Goal: Task Accomplishment & Management: Manage account settings

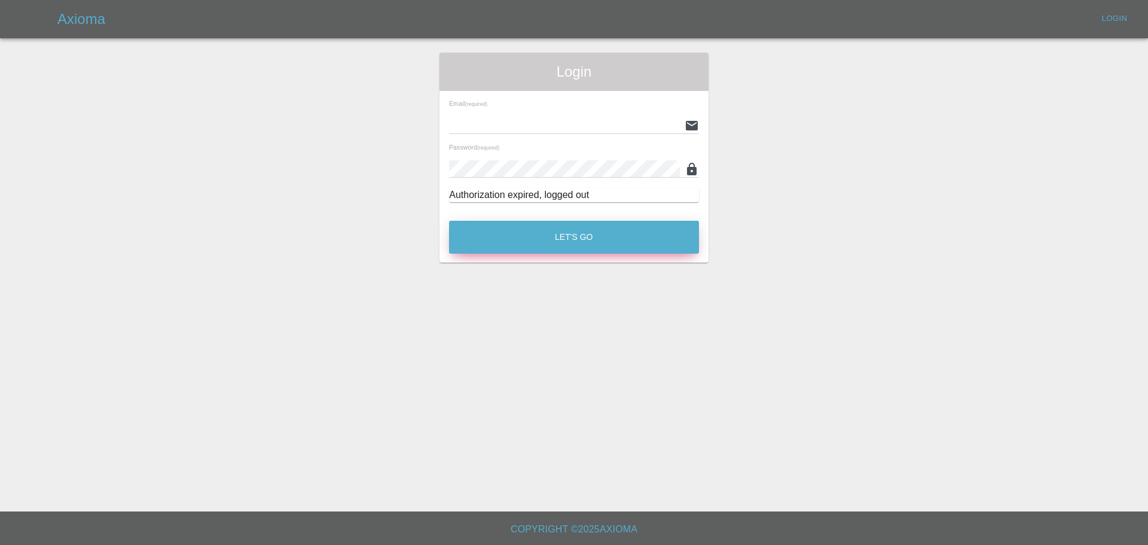
type input "[EMAIL_ADDRESS][PERSON_NAME][DOMAIN_NAME]"
click at [576, 242] on button "Let's Go" at bounding box center [574, 237] width 250 height 33
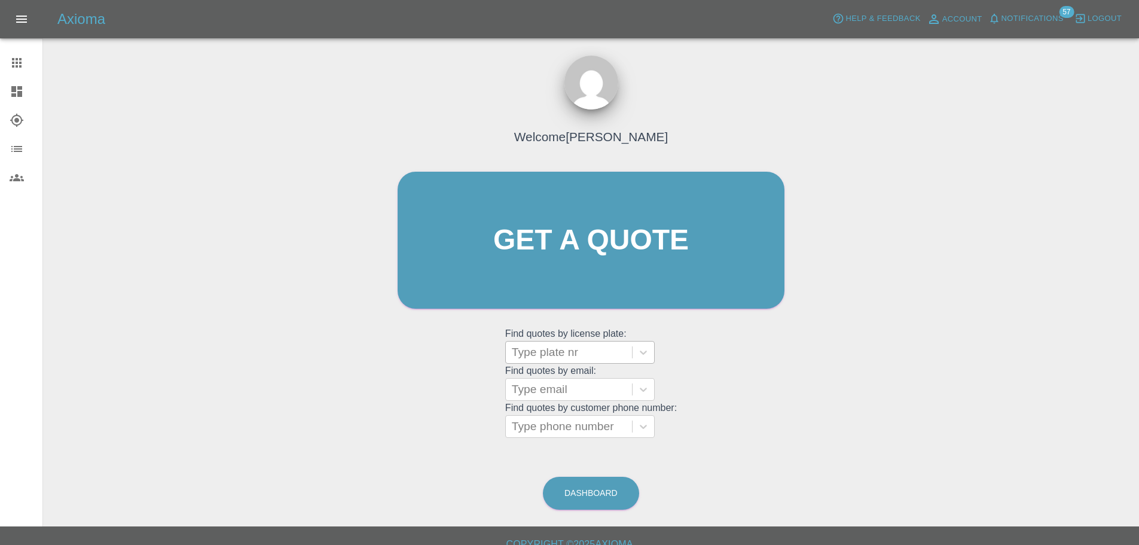
click at [563, 352] on div at bounding box center [569, 352] width 114 height 17
paste input "DW25NXE"
type input "DW25NXE"
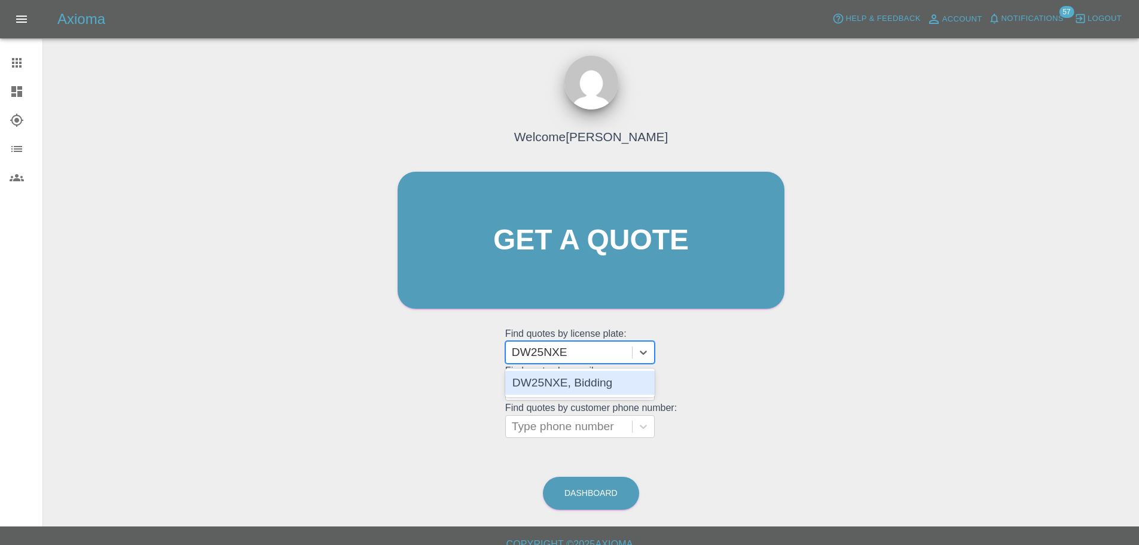
click at [577, 380] on div "DW25NXE, Bidding" at bounding box center [579, 383] width 149 height 24
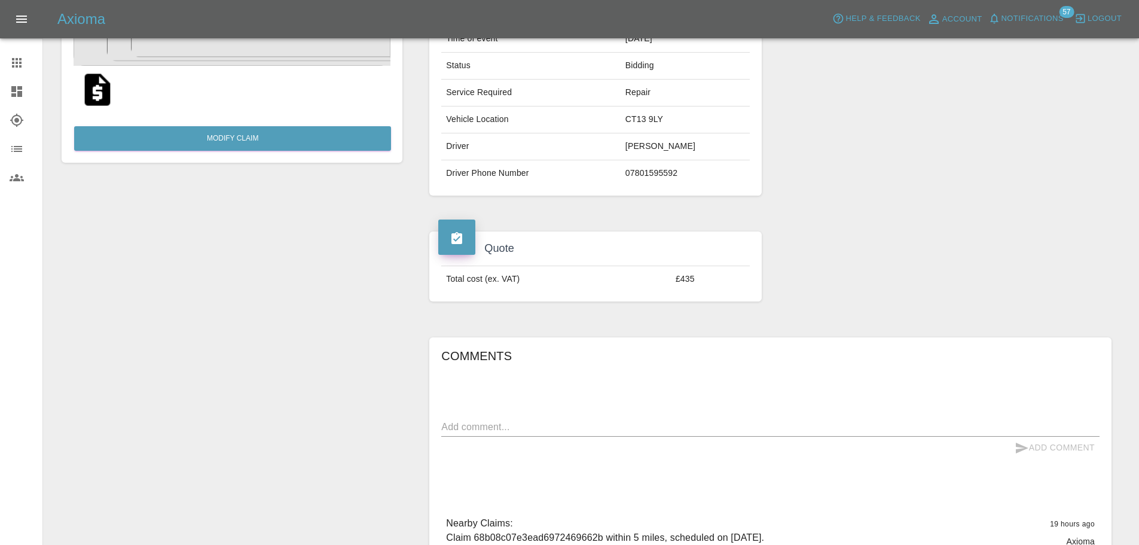
scroll to position [224, 0]
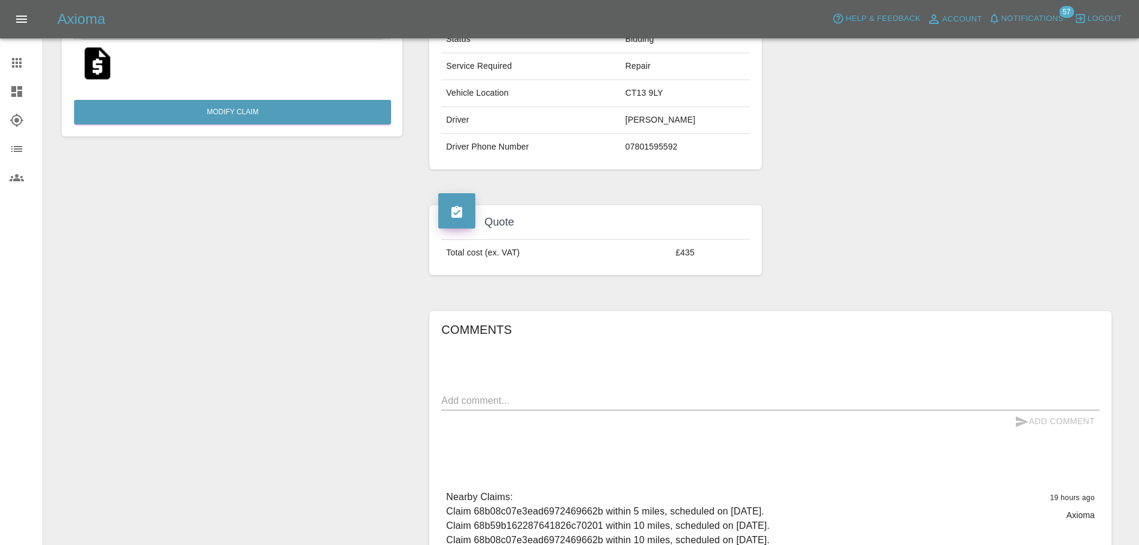
click at [634, 398] on textarea at bounding box center [770, 400] width 658 height 14
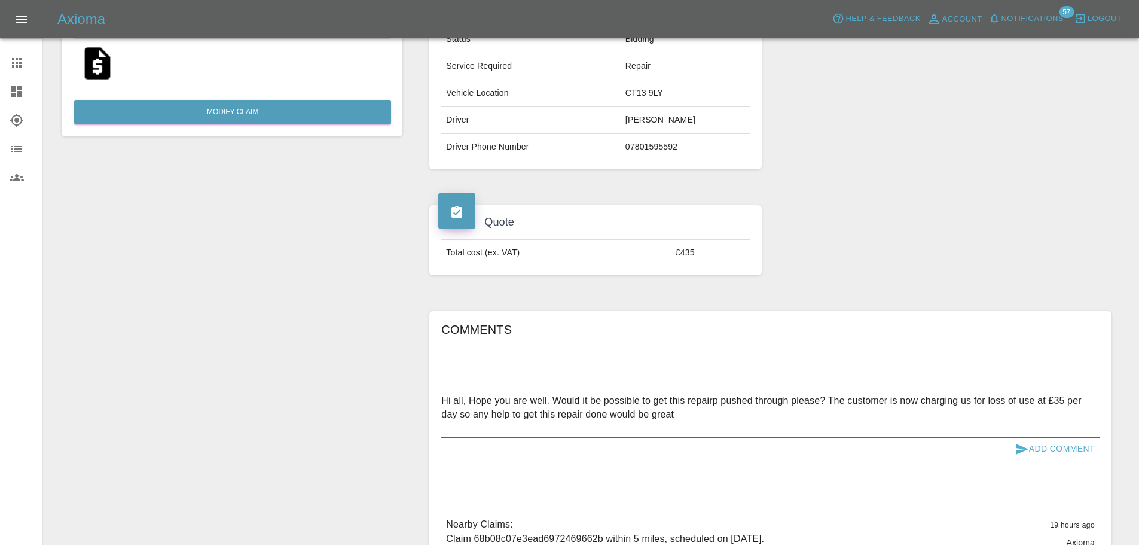
click at [701, 408] on textarea "Hi all, Hope you are well. Would it be possible to get this repairp pushed thro…" at bounding box center [770, 413] width 658 height 41
click at [701, 405] on textarea "Hi all, Hope you are well. Would it be possible to get this repairp pushed thro…" at bounding box center [770, 413] width 658 height 41
click at [704, 403] on textarea "Hi all, Hope you are well. Would it be possible to get this repairp pushed thro…" at bounding box center [770, 413] width 658 height 41
type textarea "Hi all, Hope you are well. Would it be possible to get this repair pushed throu…"
click at [1035, 448] on button "Add Comment" at bounding box center [1055, 449] width 90 height 22
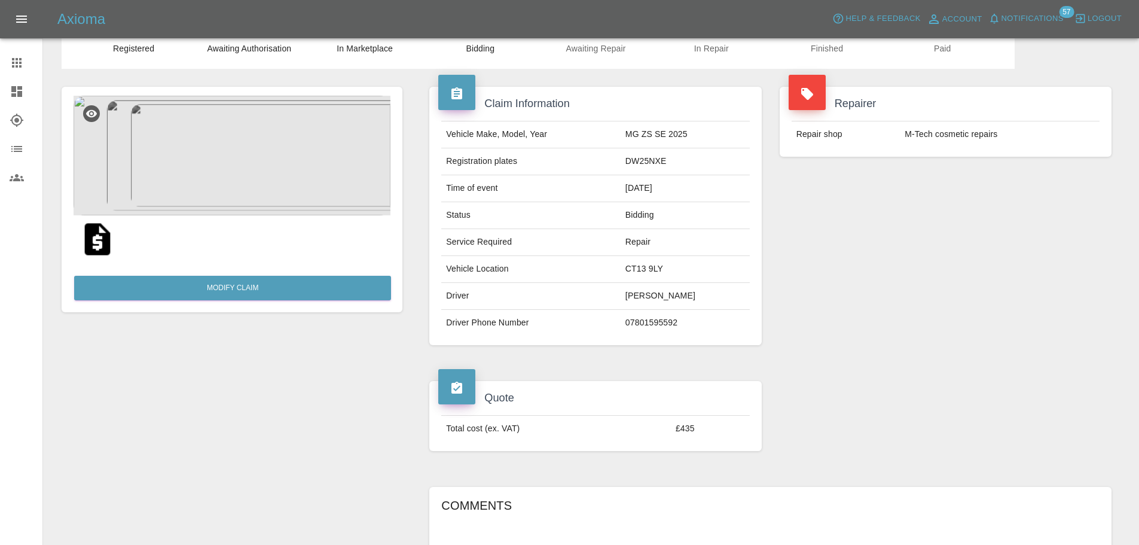
scroll to position [45, 0]
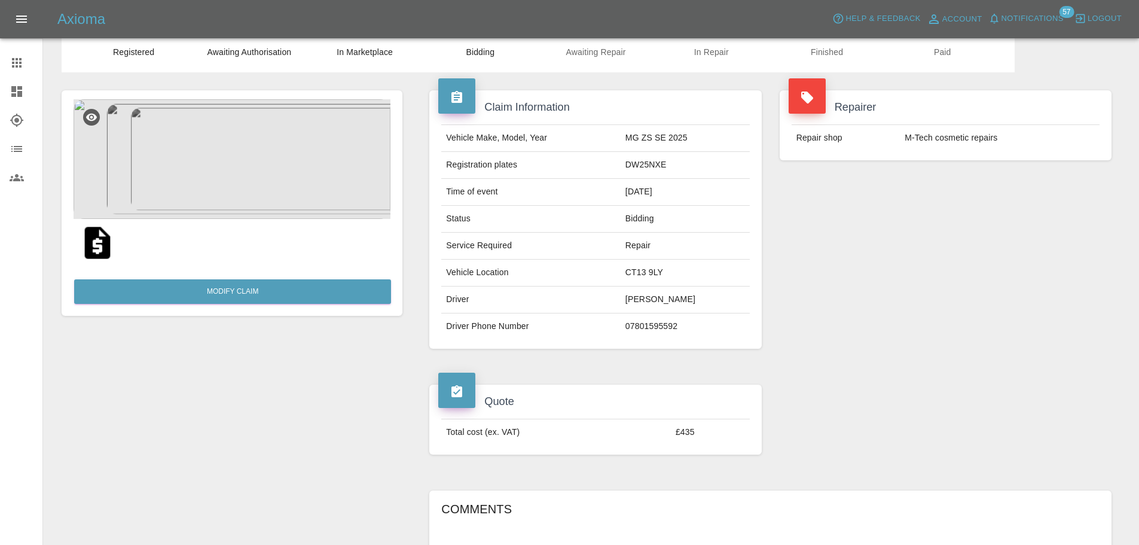
click at [652, 163] on td "DW25NXE" at bounding box center [685, 165] width 129 height 27
copy td "DW25NXE"
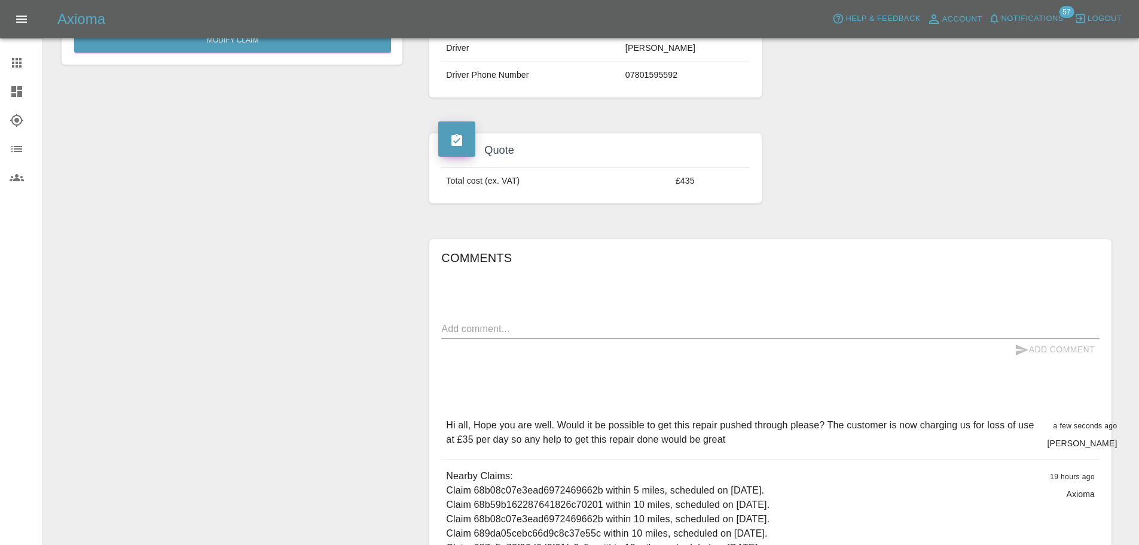
scroll to position [314, 0]
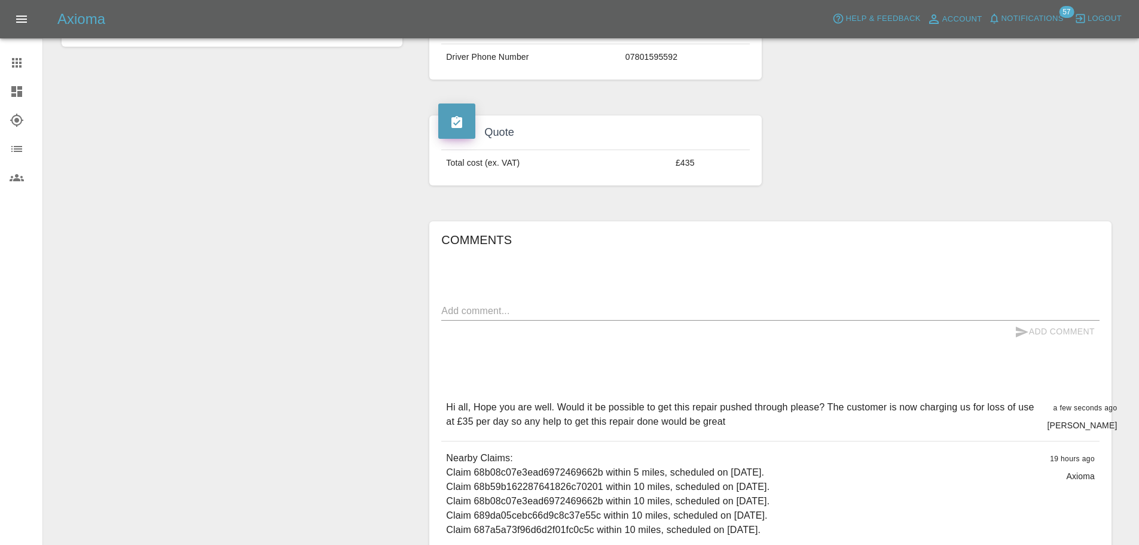
drag, startPoint x: 733, startPoint y: 423, endPoint x: 561, endPoint y: 407, distance: 172.9
click at [561, 407] on p "Hi all, Hope you are well. Would it be possible to get this repair pushed throu…" at bounding box center [741, 414] width 591 height 29
copy p "Would it be possible to get this repair pushed through please? The customer is …"
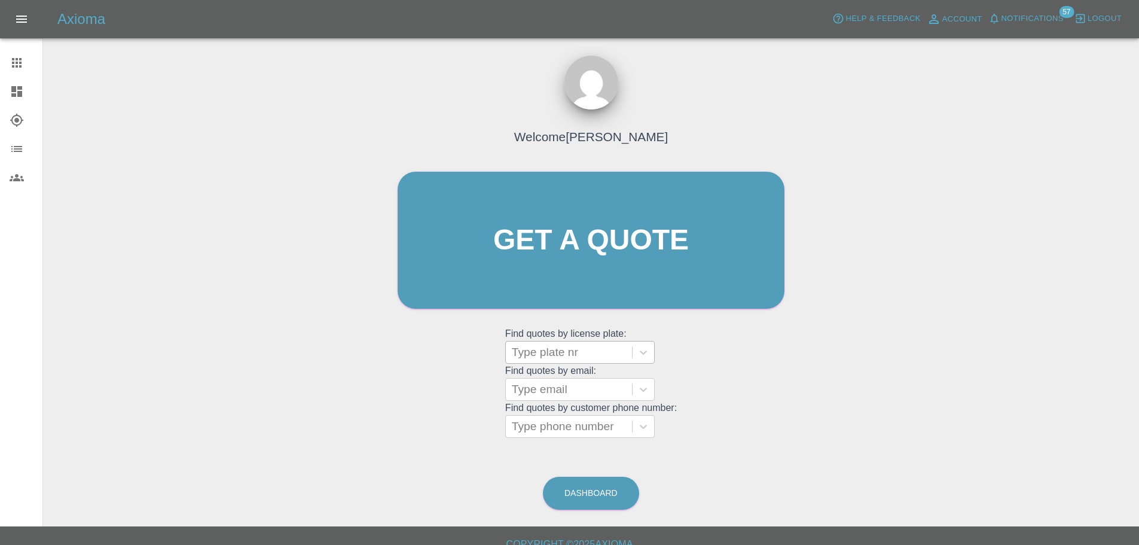
click at [534, 350] on div at bounding box center [569, 352] width 114 height 17
paste input "DW25NXE"
type input "DW25NXE"
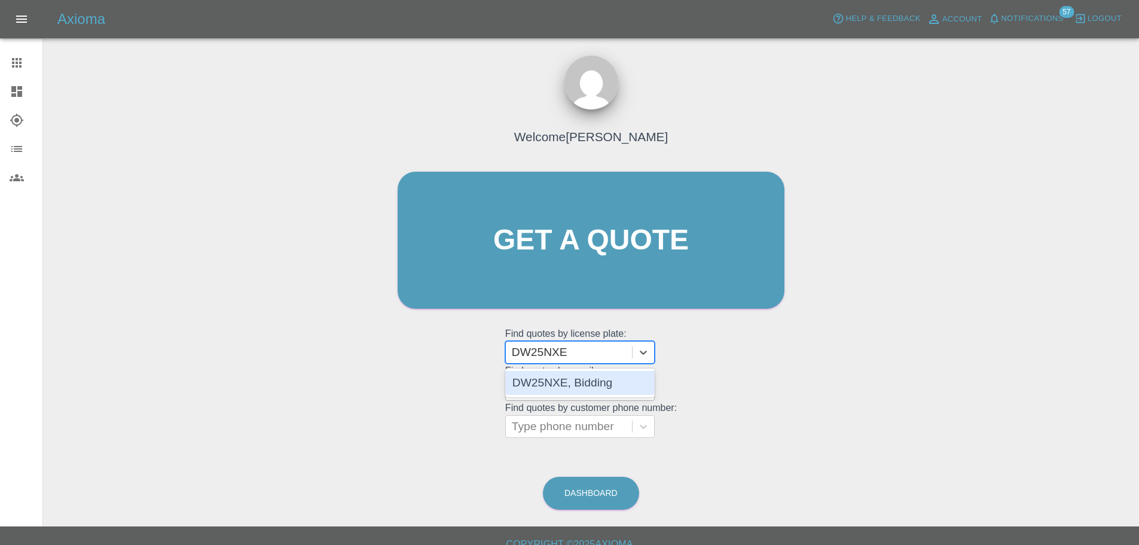
click at [560, 382] on div "DW25NXE, Bidding" at bounding box center [579, 383] width 149 height 24
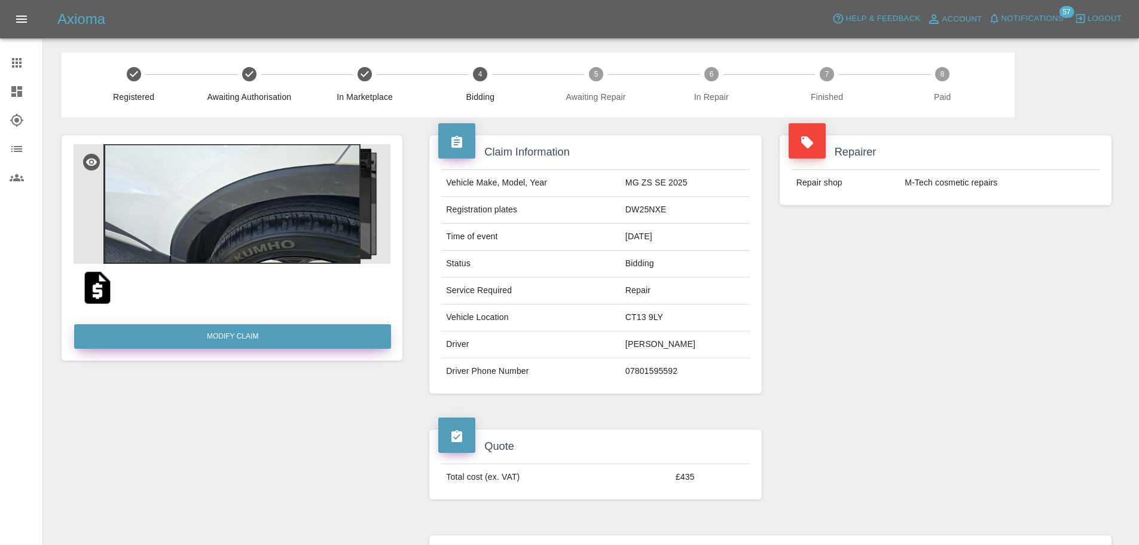
click at [222, 339] on link "Modify Claim" at bounding box center [232, 336] width 317 height 25
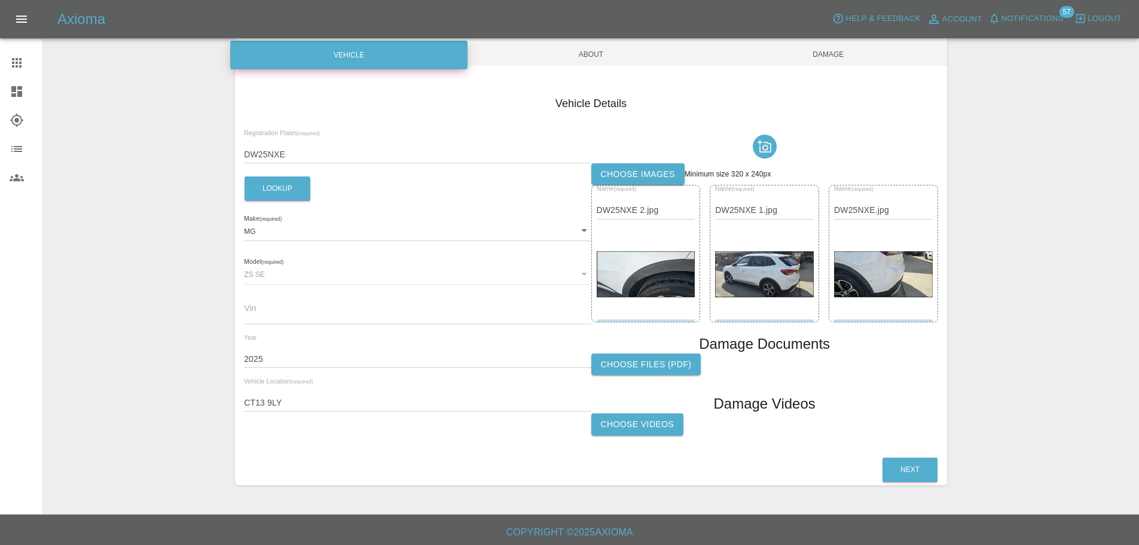
scroll to position [117, 0]
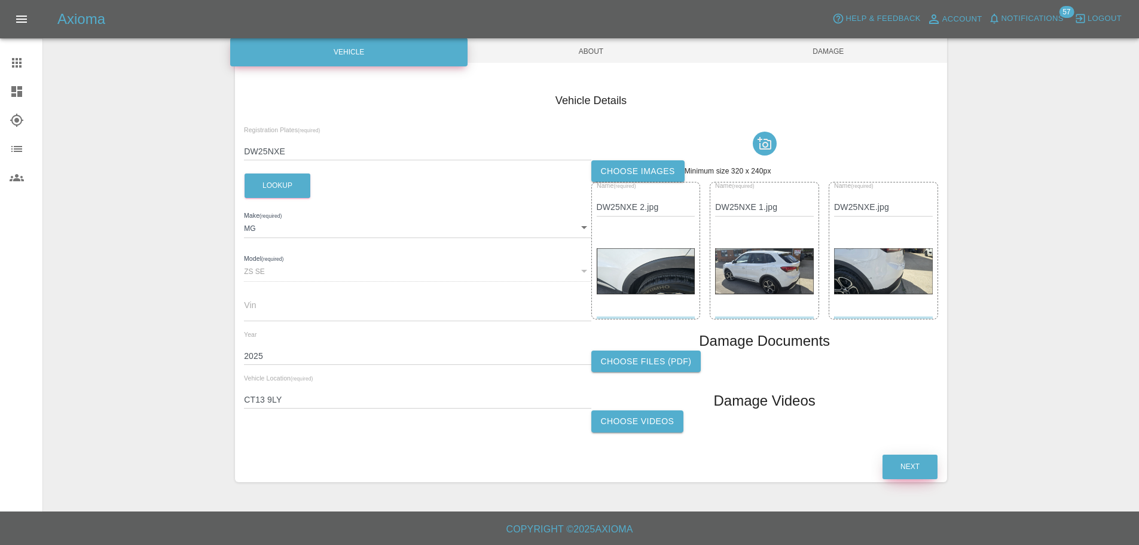
click at [908, 463] on button "Next" at bounding box center [909, 466] width 55 height 25
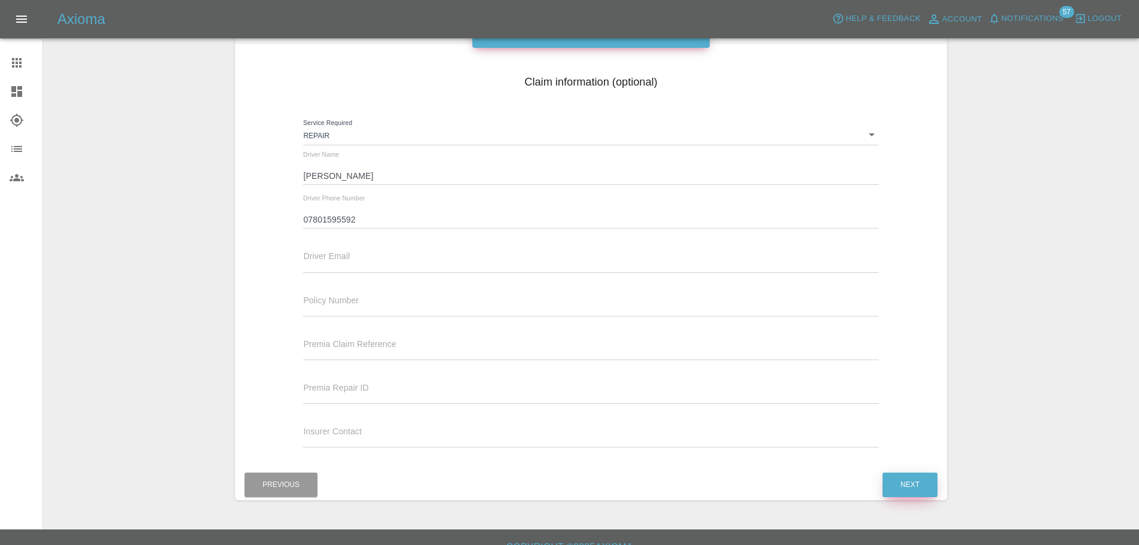
scroll to position [154, 0]
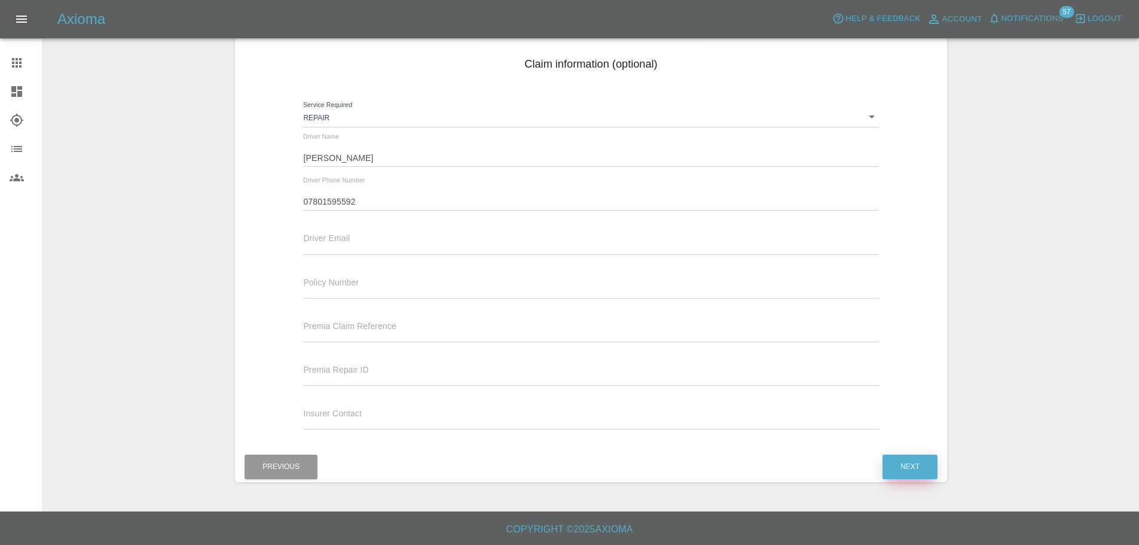
click at [922, 463] on button "Next" at bounding box center [909, 466] width 55 height 25
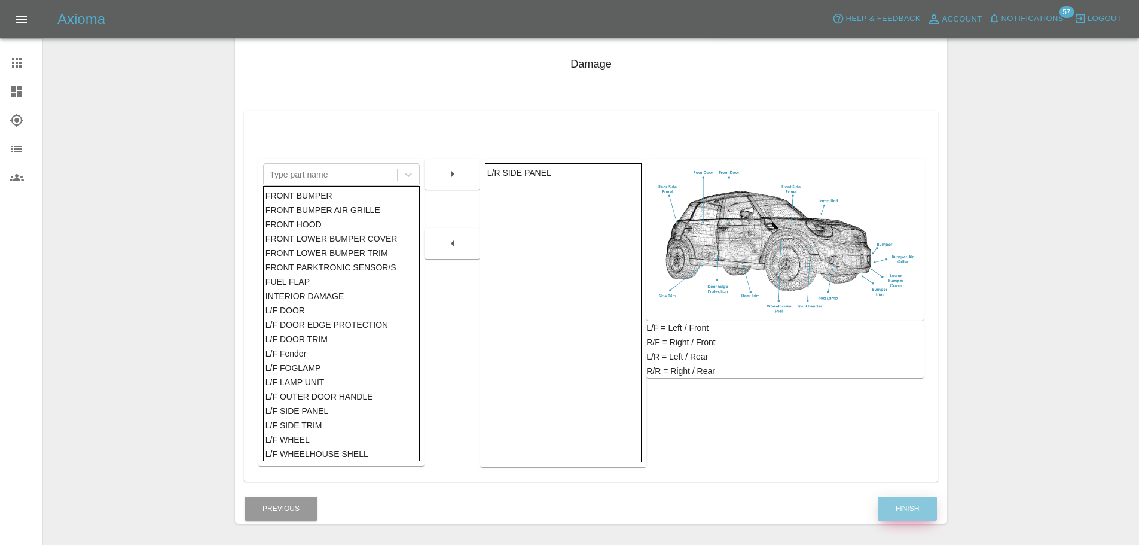
click at [903, 505] on button "Finish" at bounding box center [907, 508] width 59 height 25
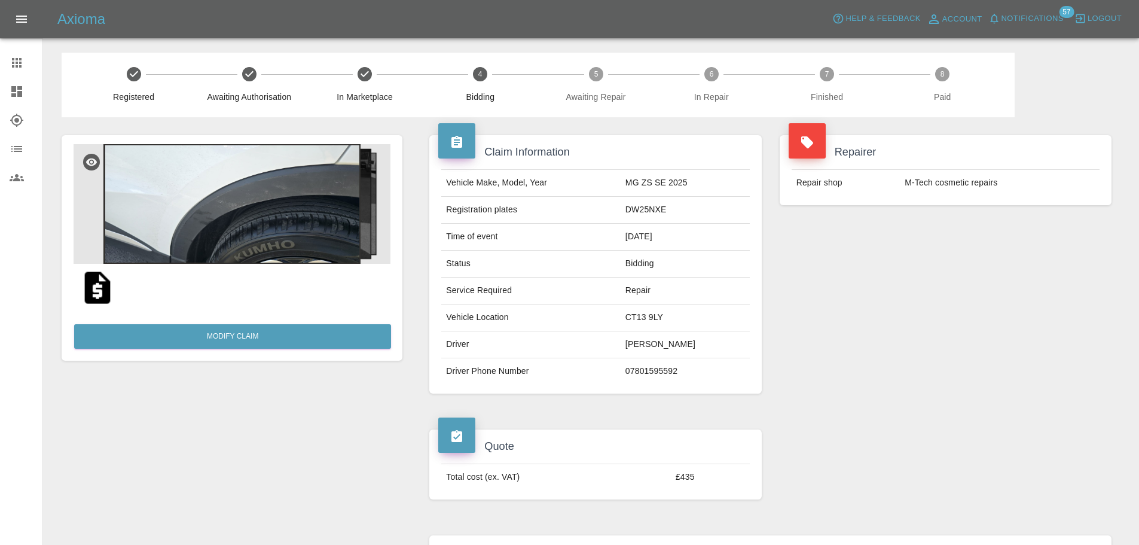
click at [896, 192] on td "Repair shop" at bounding box center [846, 183] width 109 height 26
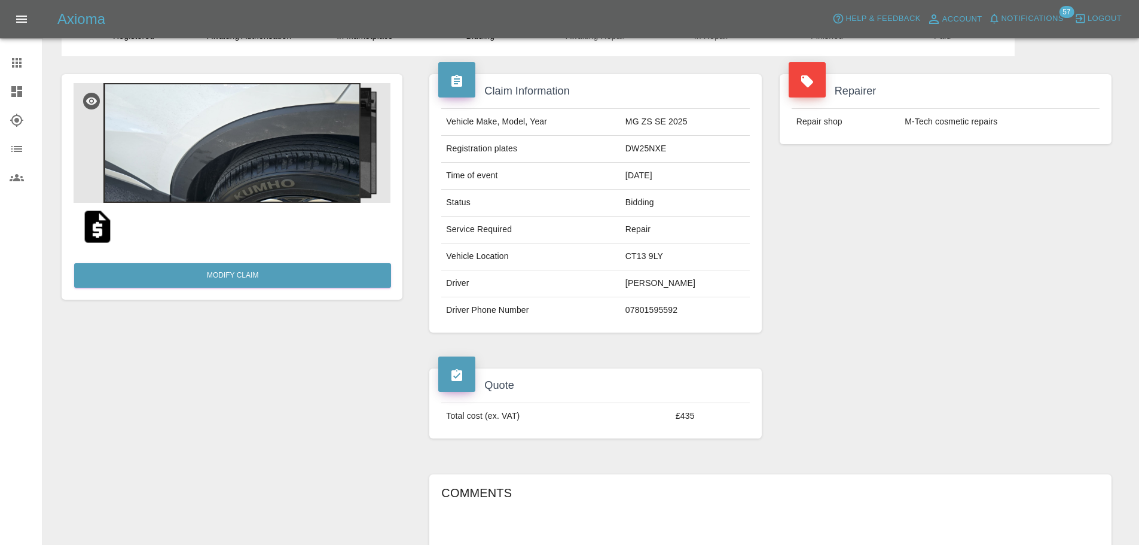
scroll to position [60, 0]
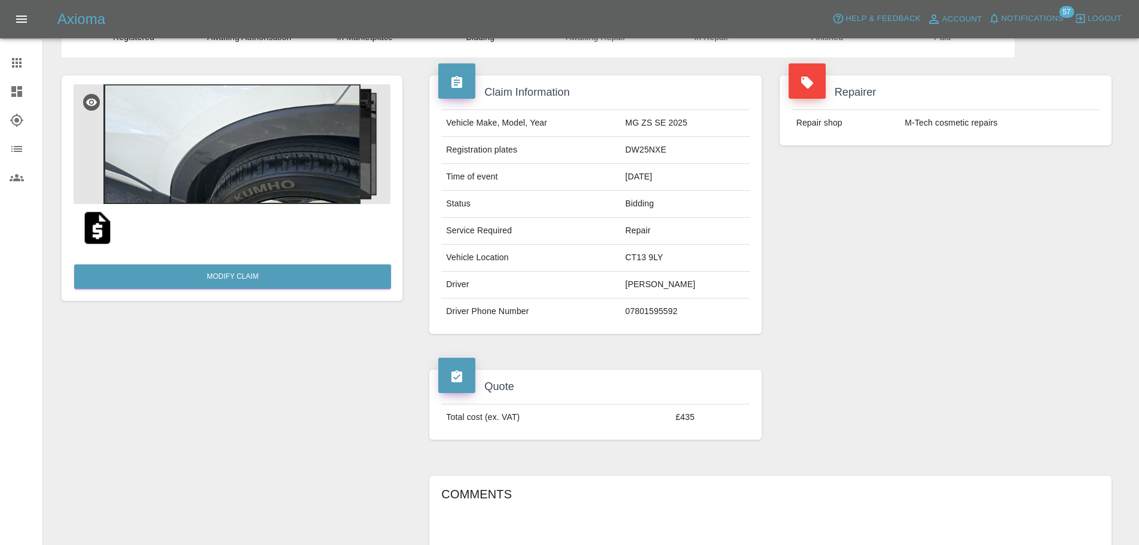
click at [450, 82] on icon at bounding box center [457, 82] width 14 height 14
click at [460, 379] on icon at bounding box center [456, 376] width 11 height 12
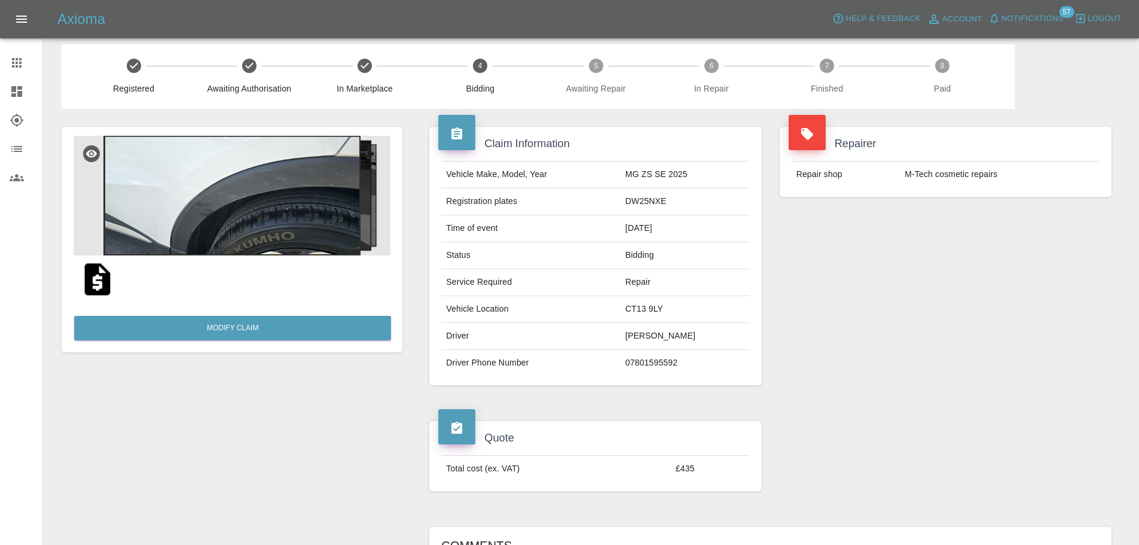
scroll to position [0, 0]
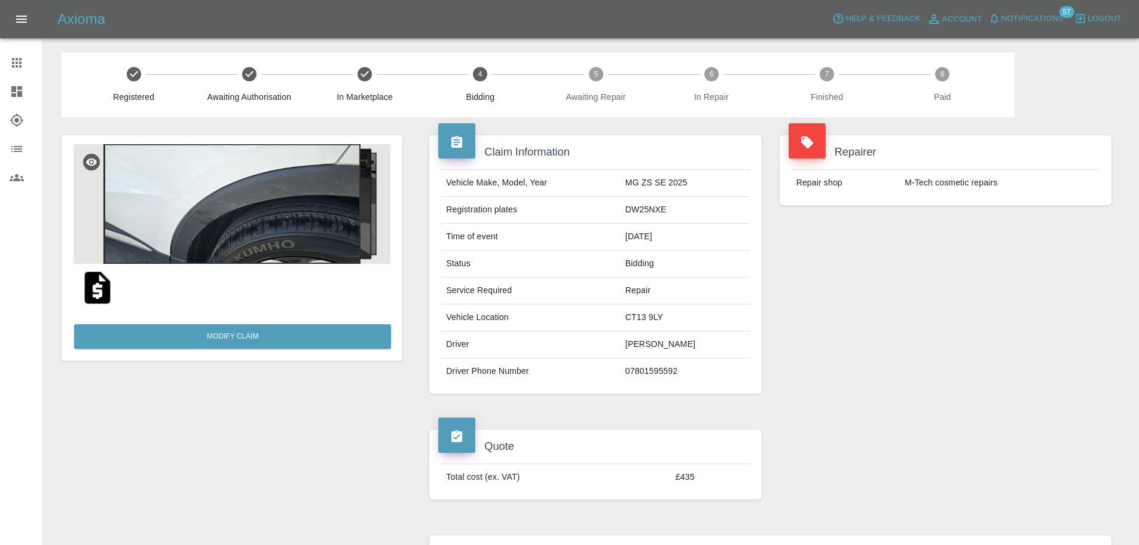
click at [478, 76] on text "4" at bounding box center [480, 74] width 4 height 8
click at [802, 145] on icon at bounding box center [807, 142] width 14 height 14
click at [919, 181] on td "M-Tech cosmetic repairs" at bounding box center [1000, 183] width 200 height 26
click at [19, 92] on icon at bounding box center [16, 91] width 11 height 11
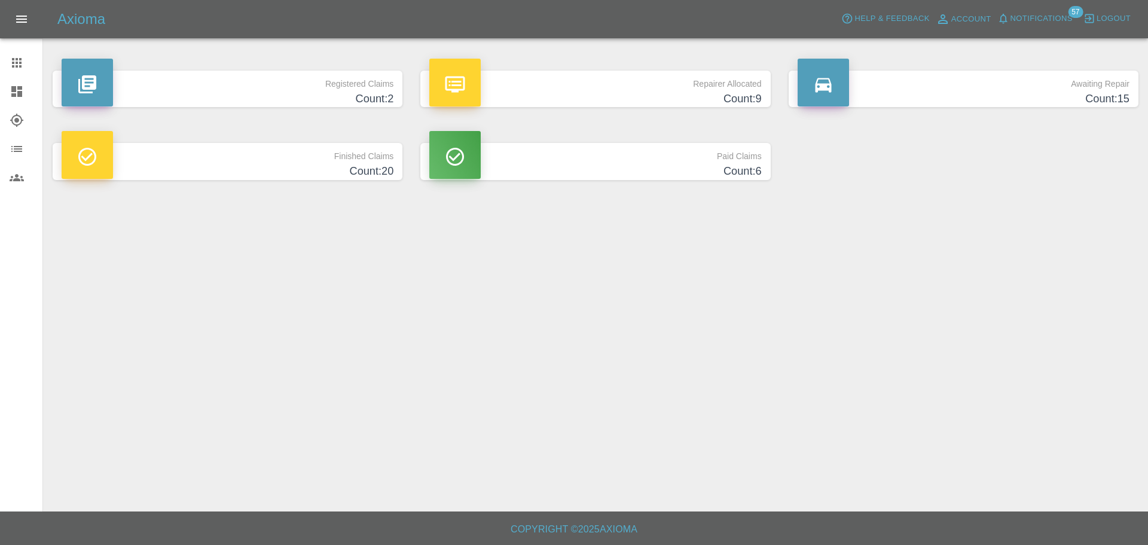
click at [267, 270] on main "Registered Claims Count: 2 Repairer Allocated Count: 9 Awaiting Repair Count: 1…" at bounding box center [574, 255] width 1148 height 511
click at [691, 90] on p "Repairer Allocated" at bounding box center [595, 81] width 332 height 20
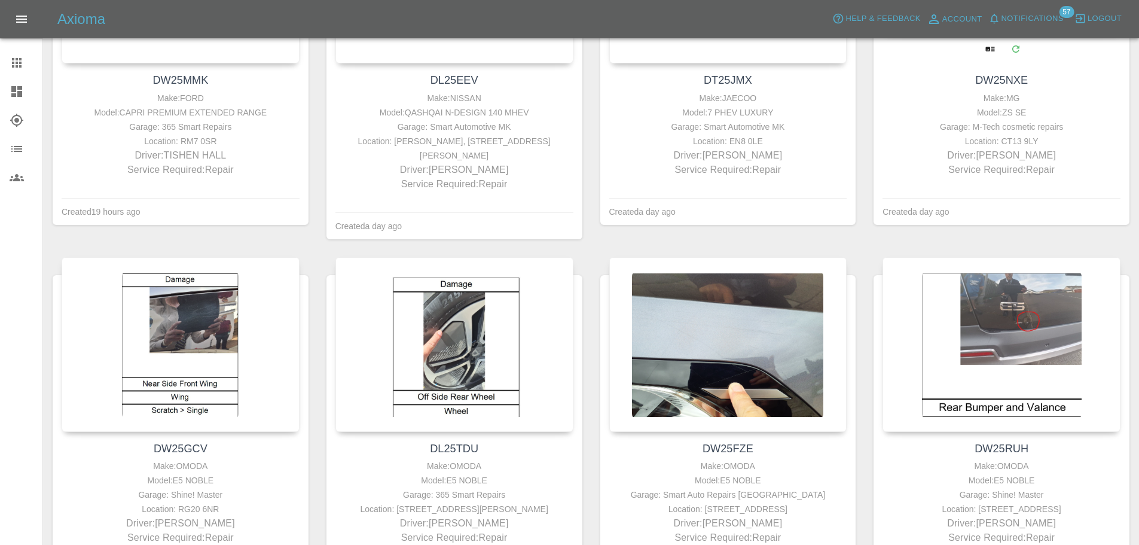
scroll to position [194, 0]
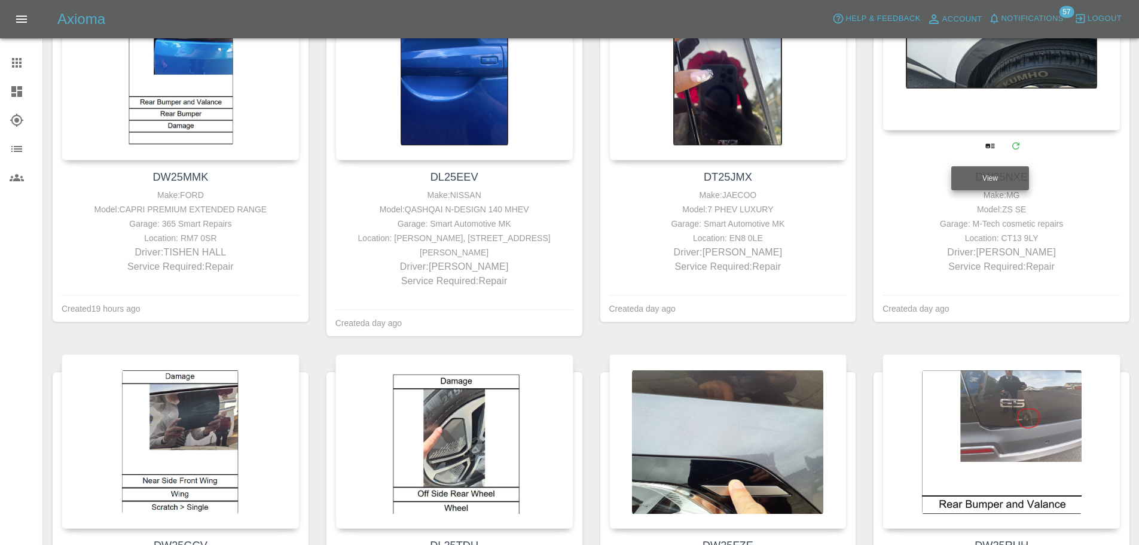
click at [993, 144] on icon "View" at bounding box center [989, 145] width 9 height 5
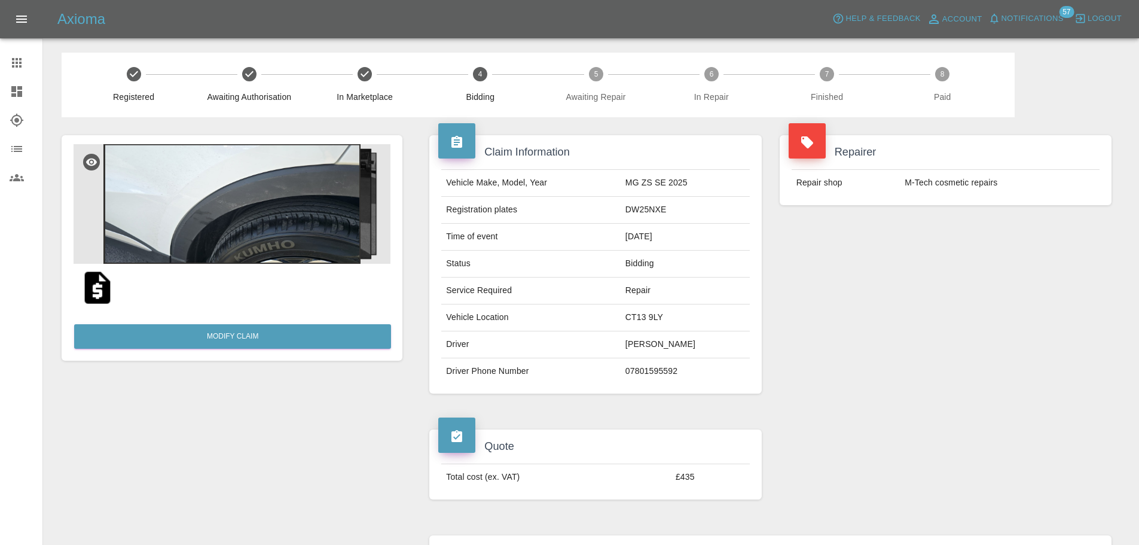
click at [816, 148] on div at bounding box center [807, 140] width 37 height 35
click at [456, 144] on icon at bounding box center [456, 142] width 11 height 12
click at [99, 285] on img at bounding box center [97, 287] width 38 height 38
click at [247, 333] on link "Modify Claim" at bounding box center [232, 336] width 317 height 25
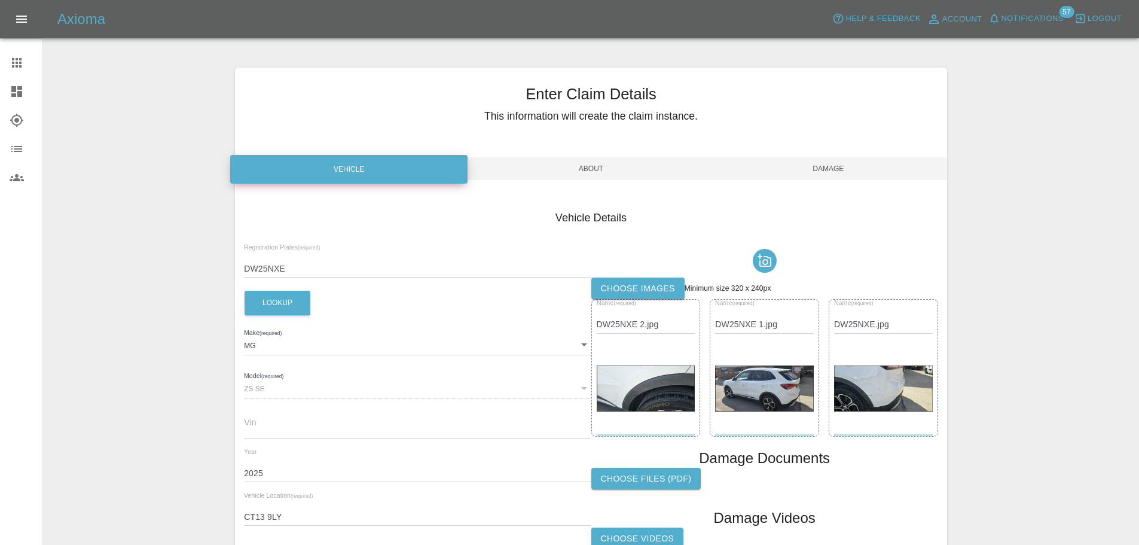
click at [832, 164] on span "Damage" at bounding box center [828, 168] width 237 height 23
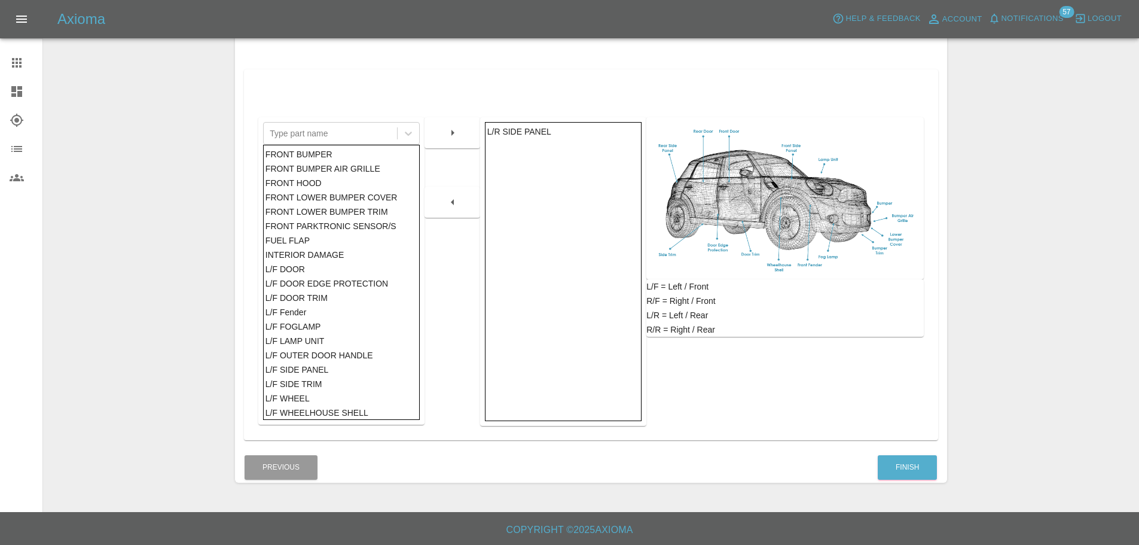
scroll to position [195, 0]
click at [900, 460] on button "Finish" at bounding box center [907, 466] width 59 height 25
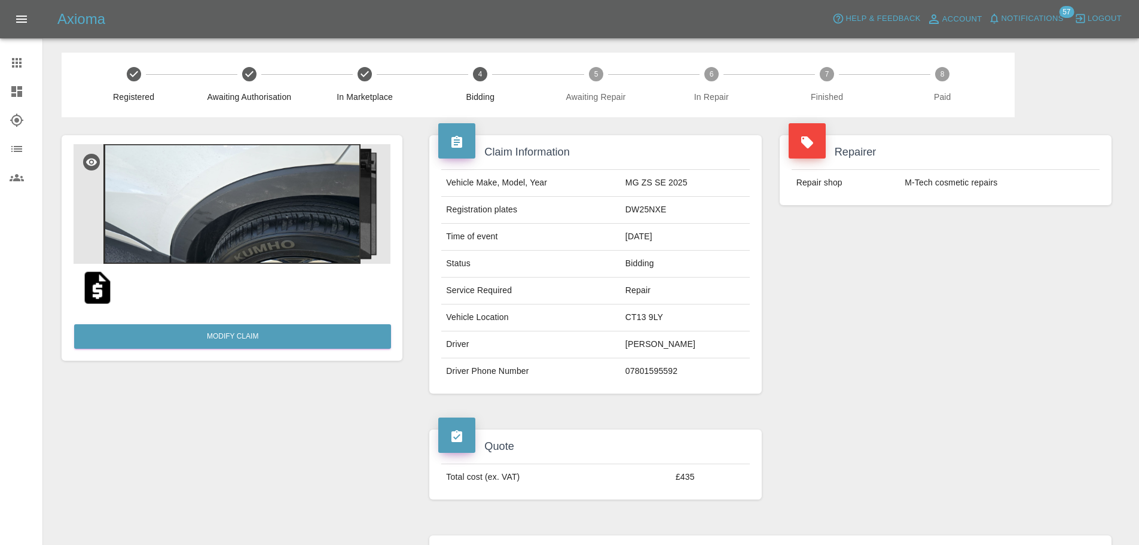
click at [285, 398] on div "Modify Claim" at bounding box center [232, 553] width 359 height 872
click at [934, 302] on div "Repairer Repair shop M-Tech cosmetic repairs" at bounding box center [946, 264] width 350 height 294
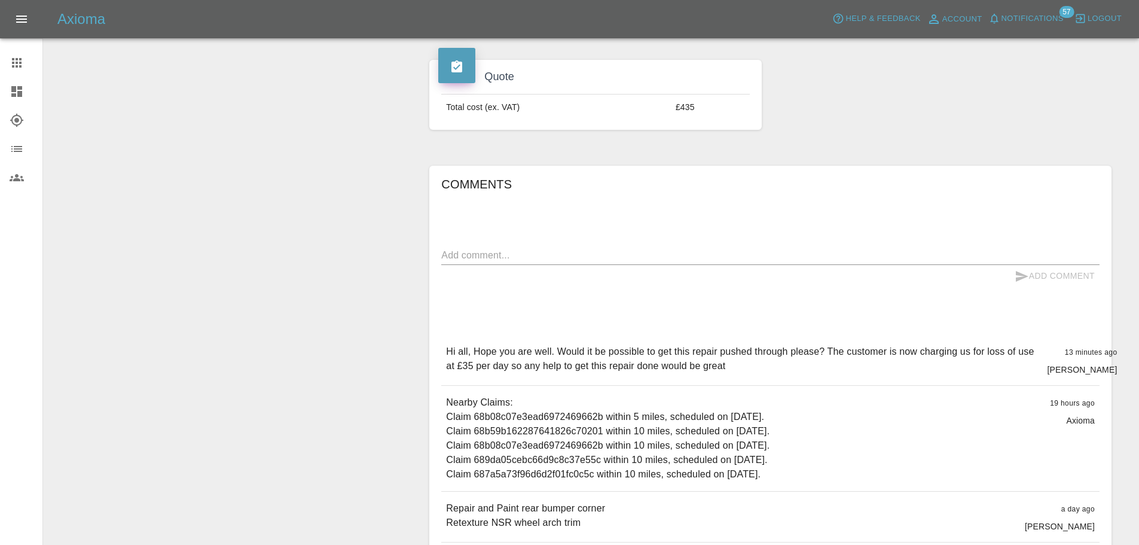
scroll to position [389, 0]
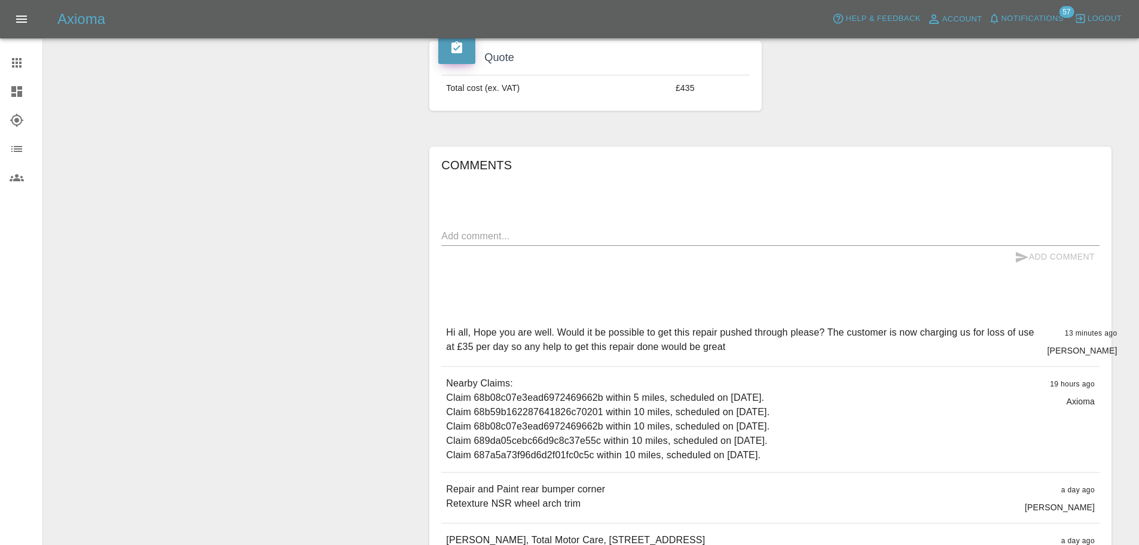
click at [527, 237] on textarea at bounding box center [770, 236] width 658 height 14
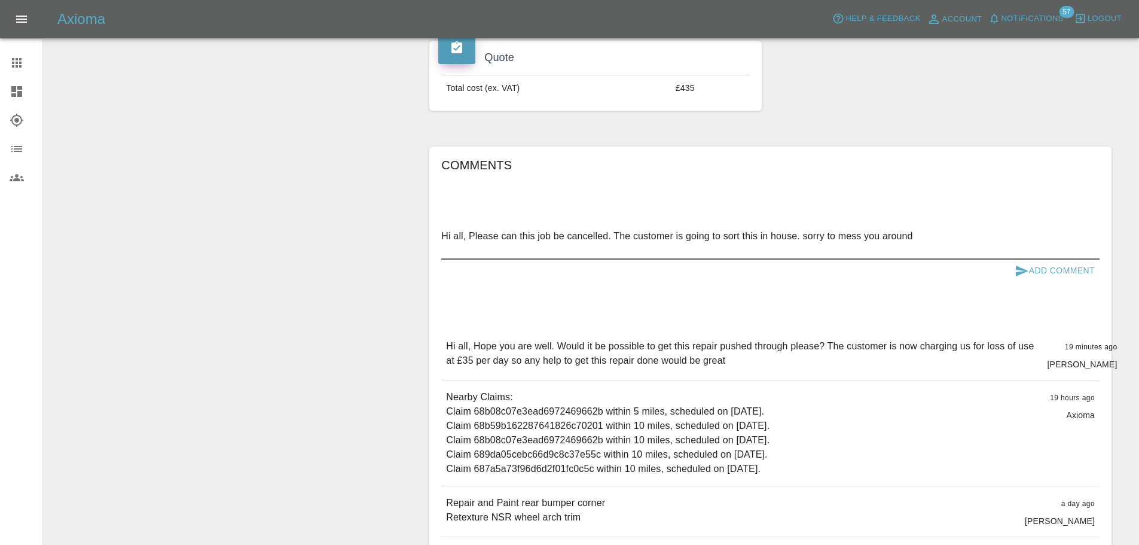
type textarea "Hi all, Please can this job be cancelled. The customer is going to sort this in…"
click at [1041, 271] on button "Add Comment" at bounding box center [1055, 270] width 90 height 22
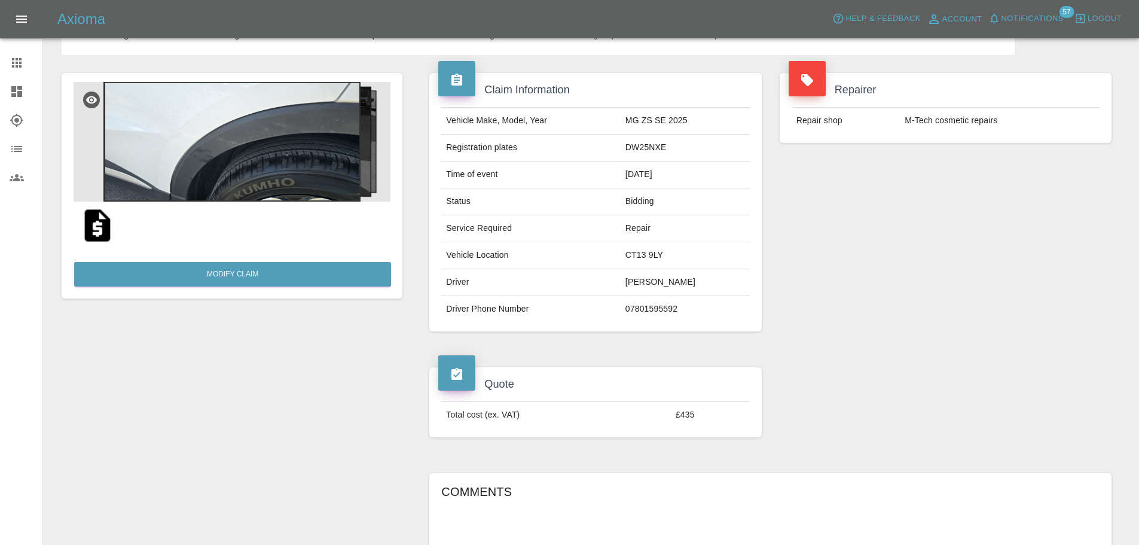
scroll to position [0, 0]
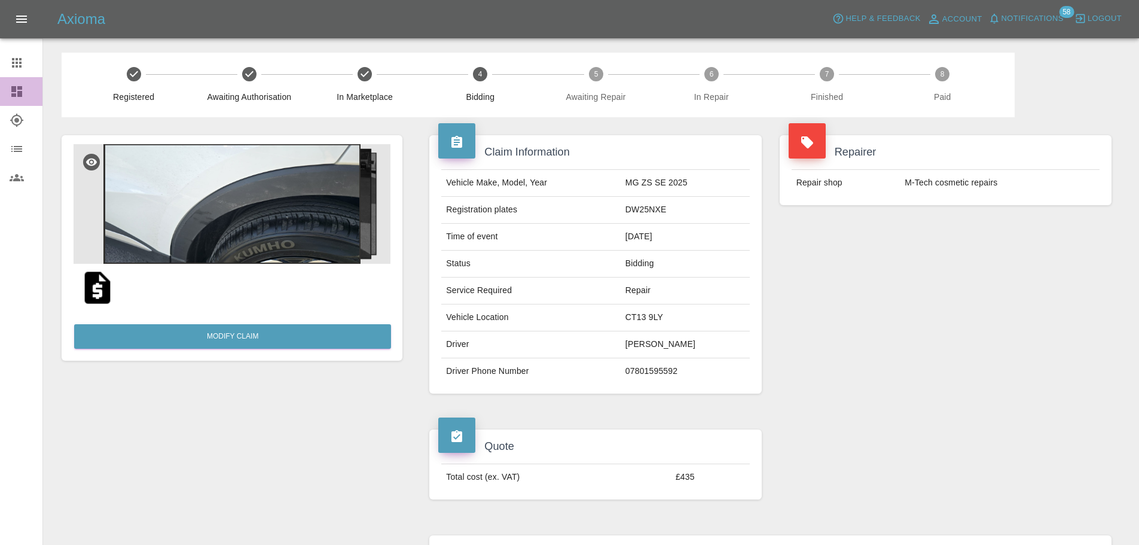
click at [17, 88] on icon at bounding box center [16, 91] width 11 height 11
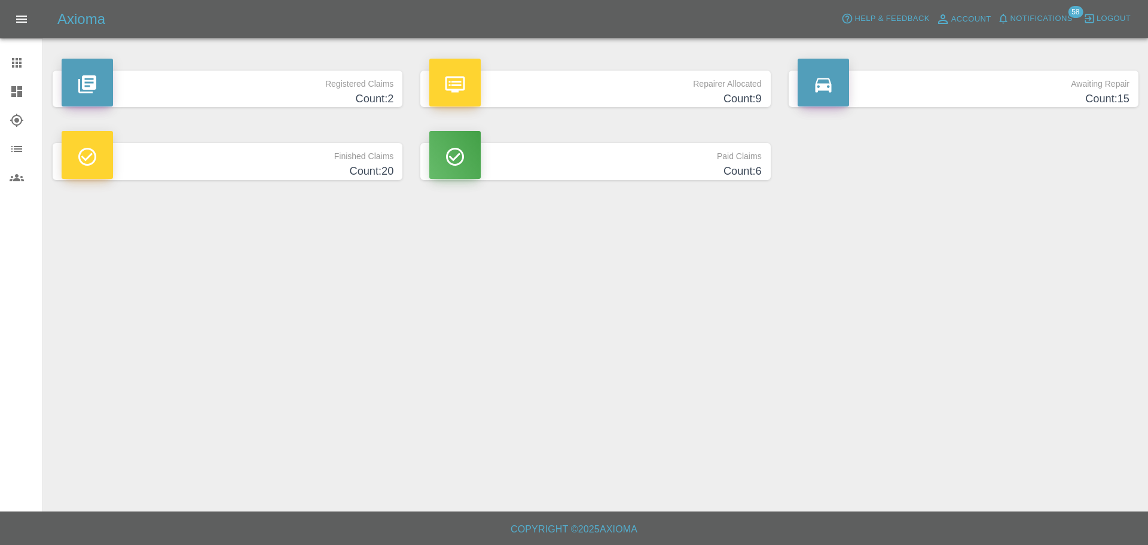
click at [18, 85] on icon at bounding box center [17, 91] width 14 height 14
click at [16, 65] on icon at bounding box center [17, 63] width 10 height 10
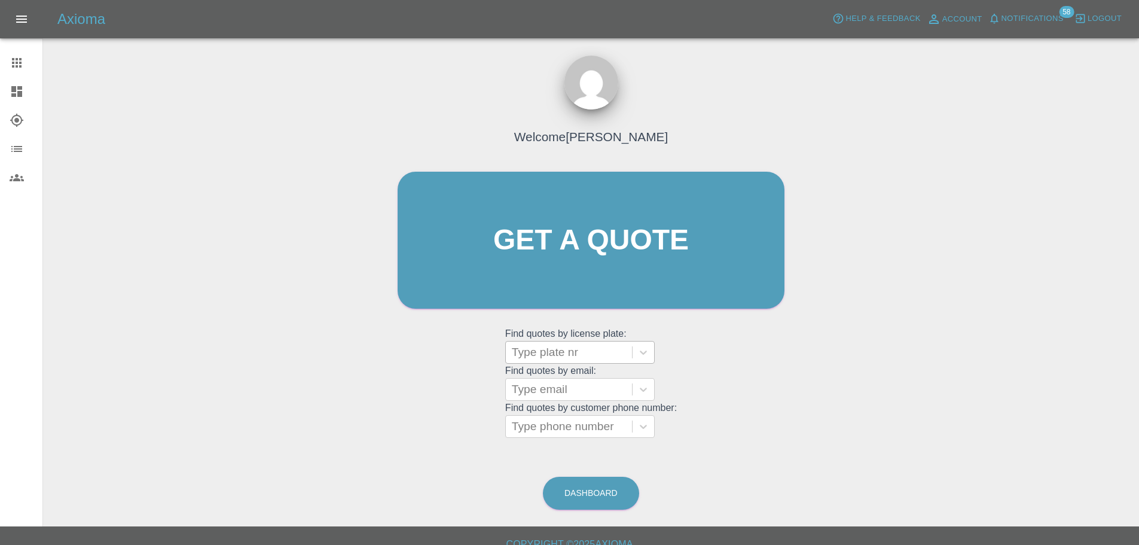
click at [557, 353] on div at bounding box center [569, 352] width 114 height 17
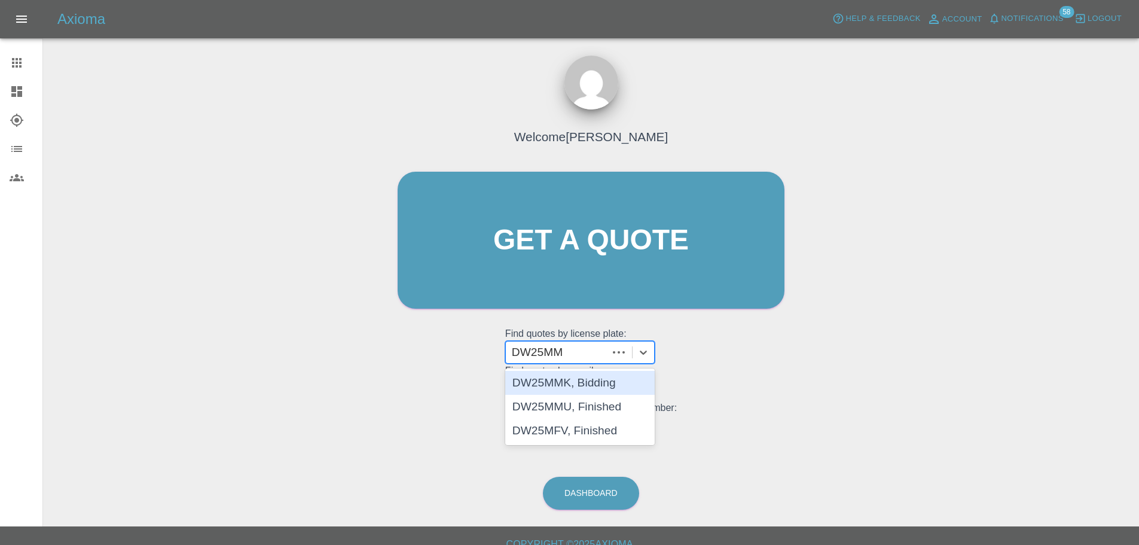
type input "DW25MMU"
click at [568, 377] on div "DW25MMU, Finished" at bounding box center [579, 383] width 149 height 24
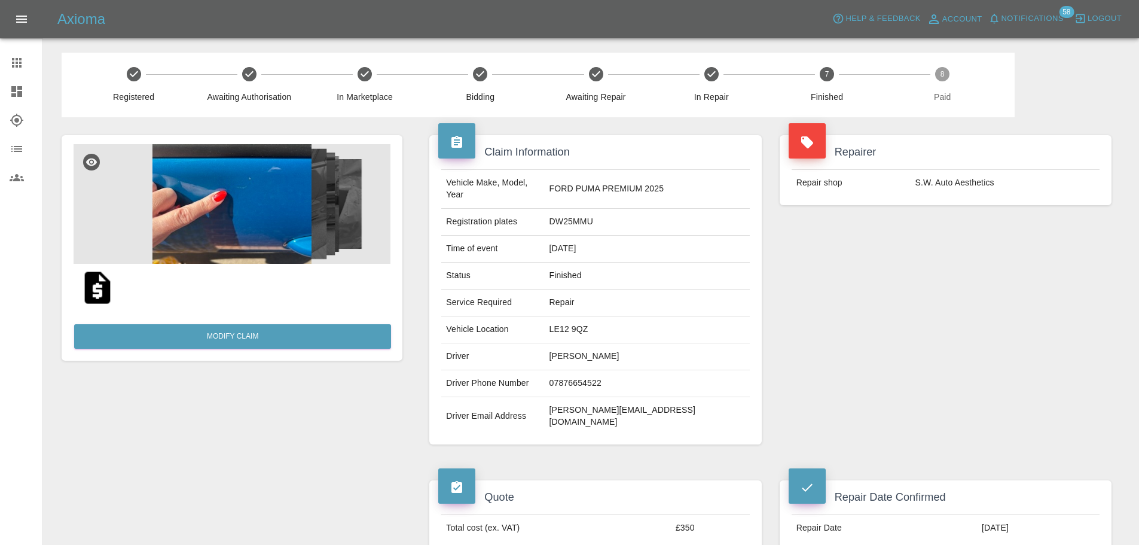
click at [618, 215] on td "DW25MMU" at bounding box center [647, 222] width 205 height 27
click at [618, 209] on td "DW25MMU" at bounding box center [647, 222] width 205 height 27
click at [867, 373] on div "Repairer Repair shop S.W. Auto Aesthetics" at bounding box center [946, 289] width 350 height 345
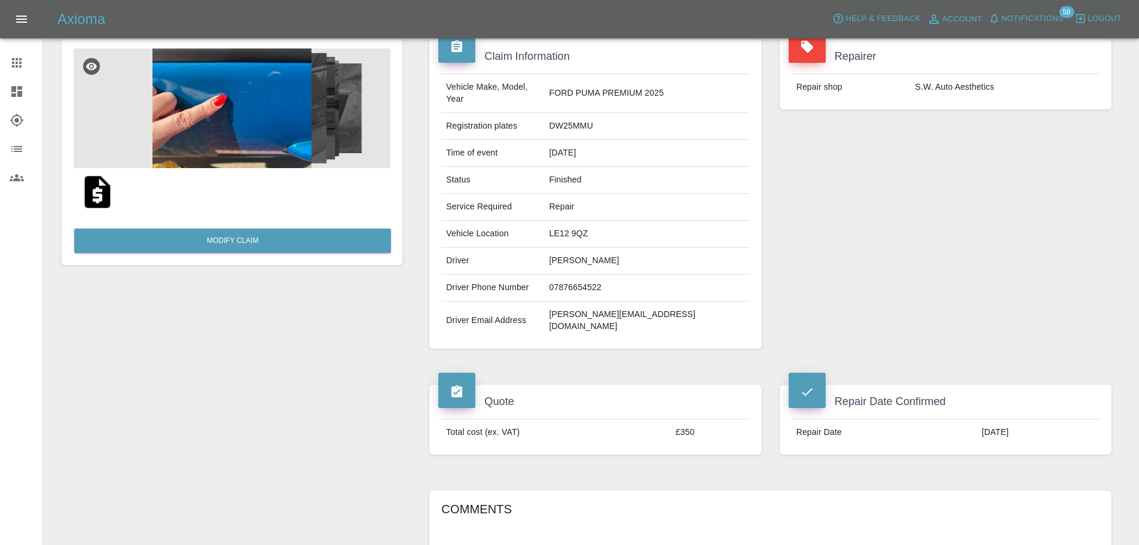
scroll to position [90, 0]
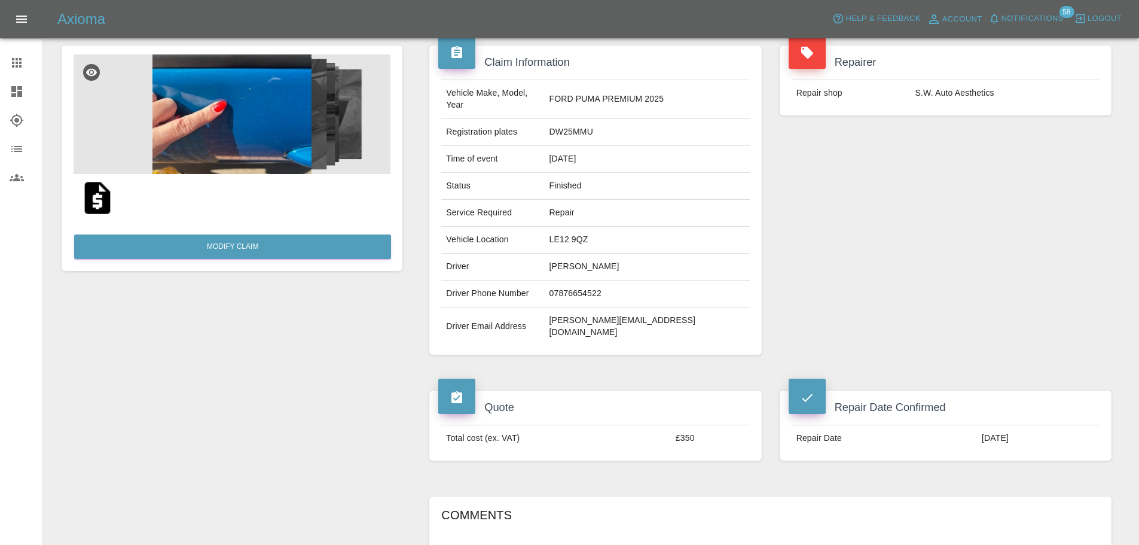
click at [99, 196] on img at bounding box center [97, 198] width 38 height 38
click at [106, 199] on img at bounding box center [97, 198] width 38 height 38
click at [20, 63] on icon at bounding box center [17, 63] width 10 height 10
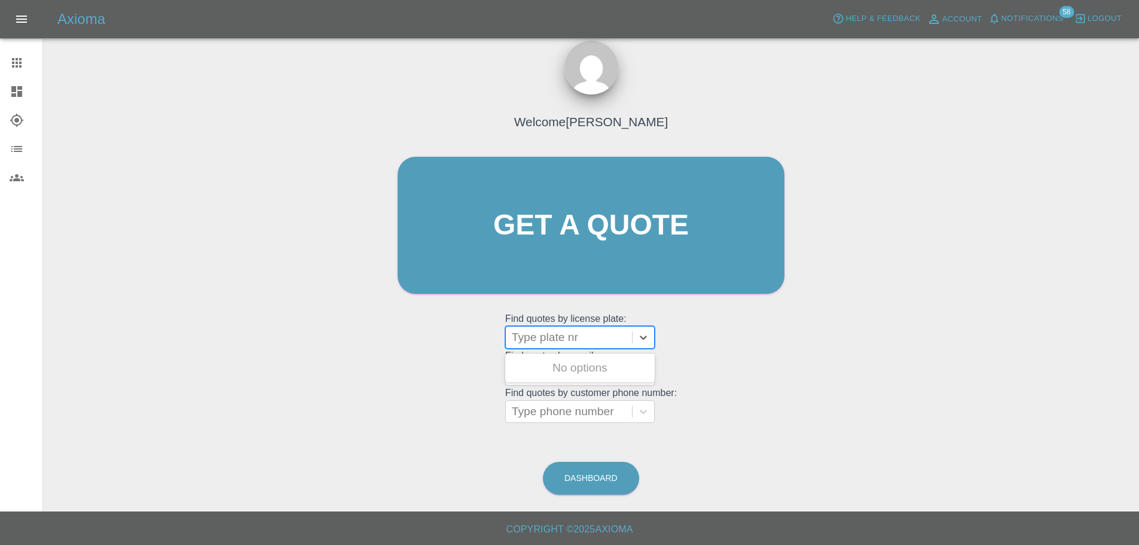
click at [545, 331] on div at bounding box center [569, 337] width 114 height 17
type input "dw25mfv"
click at [557, 359] on div "DW25MFV, Finished" at bounding box center [579, 368] width 149 height 24
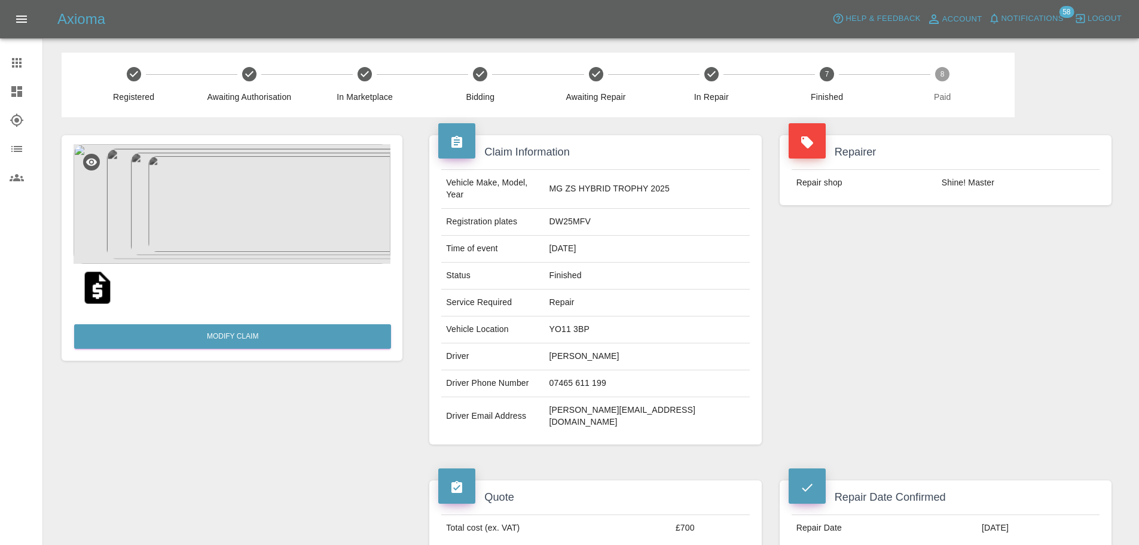
click at [94, 282] on img at bounding box center [97, 287] width 38 height 38
